Goal: Information Seeking & Learning: Learn about a topic

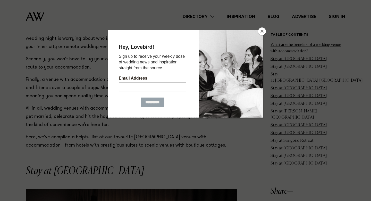
scroll to position [454, 0]
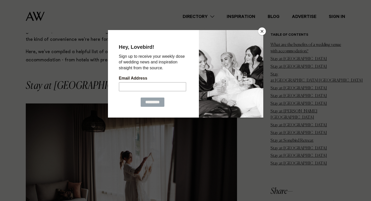
click at [262, 34] on button "Close" at bounding box center [262, 32] width 8 height 8
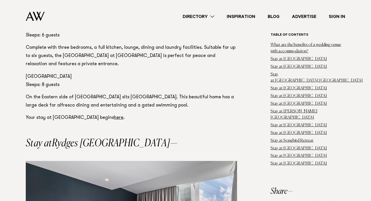
scroll to position [1009, 0]
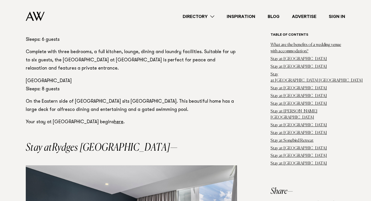
click at [56, 143] on em "Rydges [GEOGRAPHIC_DATA]" at bounding box center [111, 148] width 118 height 10
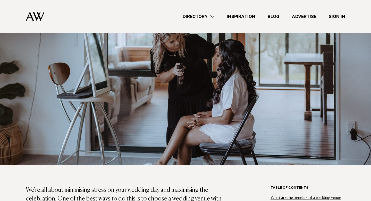
scroll to position [117, 0]
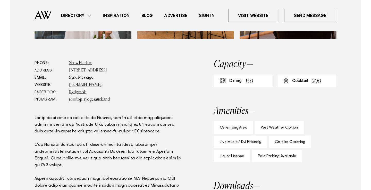
scroll to position [281, 0]
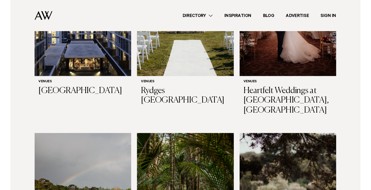
scroll to position [570, 0]
